Goal: Check status: Check status

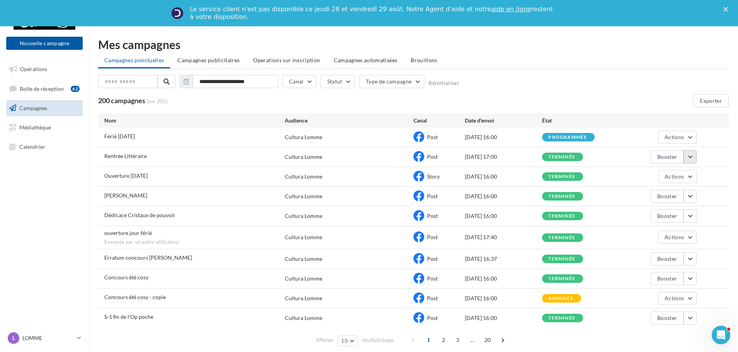
click at [689, 159] on button "button" at bounding box center [689, 156] width 13 height 13
click at [669, 177] on button "Voir les résultats" at bounding box center [657, 175] width 77 height 20
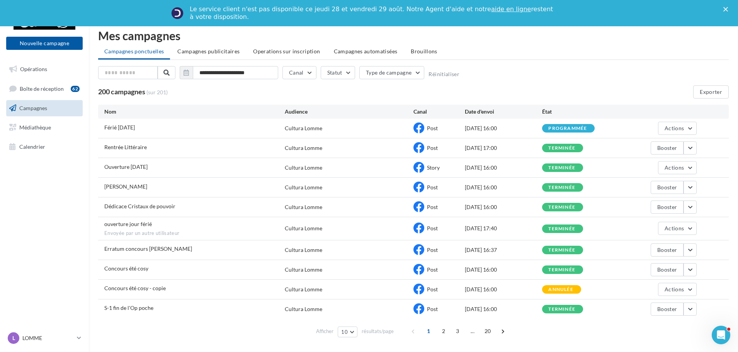
scroll to position [26, 0]
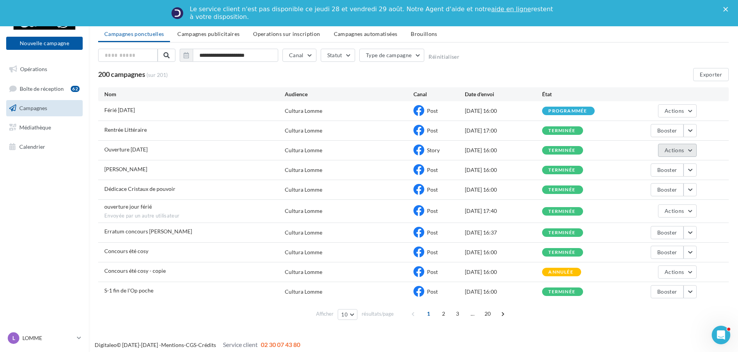
click at [671, 150] on span "Actions" at bounding box center [673, 150] width 19 height 7
click at [645, 165] on button "Voir les résultats" at bounding box center [657, 168] width 77 height 20
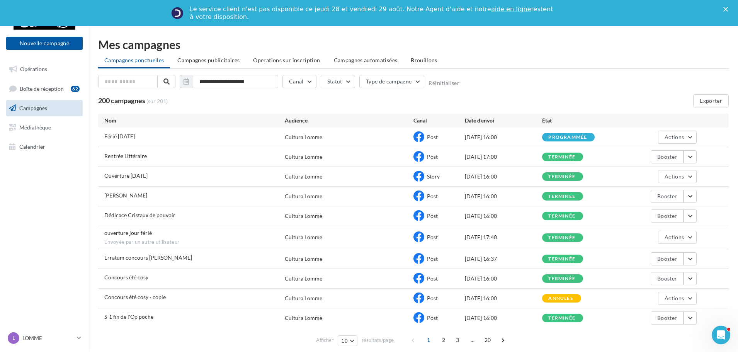
click at [727, 11] on polygon "Fermer" at bounding box center [725, 9] width 5 height 5
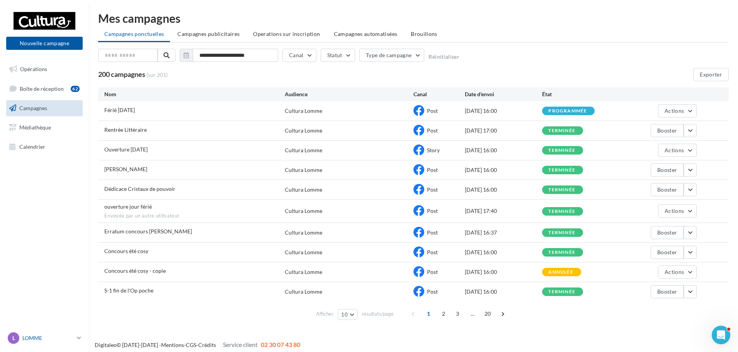
click at [59, 337] on p "LOMME" at bounding box center [47, 338] width 51 height 8
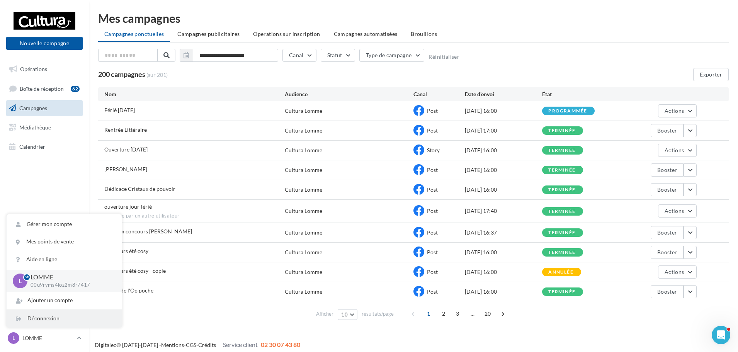
click at [47, 321] on div "Déconnexion" at bounding box center [64, 318] width 115 height 17
